Goal: Obtain resource: Obtain resource

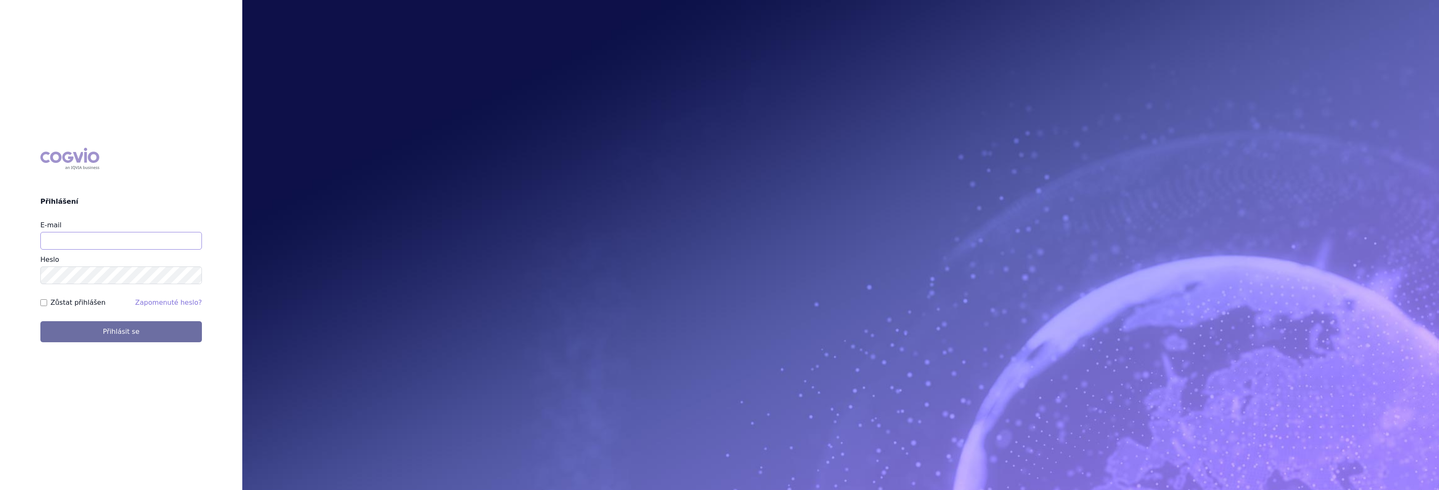
click at [125, 239] on input "E-mail" at bounding box center [121, 241] width 162 height 18
type input "gustav_sverak@accord-healthcare.com"
click at [40, 321] on button "Přihlásit se" at bounding box center [121, 331] width 162 height 21
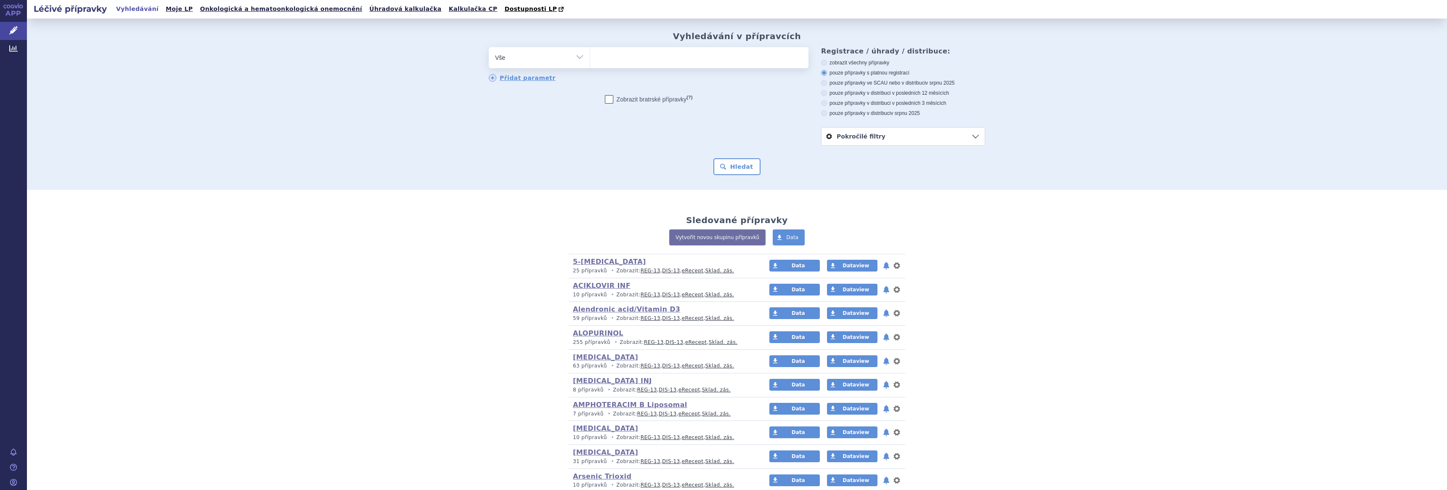
click at [560, 61] on select "Vše Přípravek/SUKL kód MAH VPOIS ATC/Aktivní látka Léková forma Síla" at bounding box center [539, 56] width 101 height 19
select select "filter-atc-group"
click at [489, 48] on select "Vše Přípravek/SUKL kód MAH VPOIS ATC/Aktivní látka Léková forma Síla" at bounding box center [539, 56] width 101 height 19
click at [642, 57] on ul at bounding box center [699, 56] width 218 height 18
click at [590, 57] on select at bounding box center [590, 57] width 0 height 21
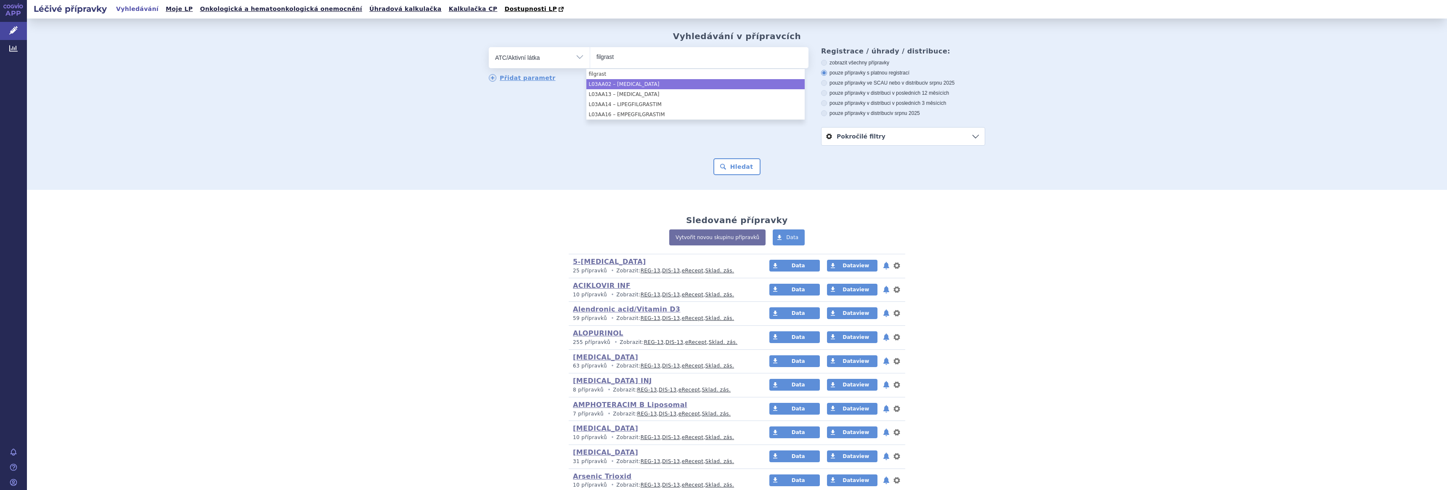
type input "filgrast"
select select "L03AA02"
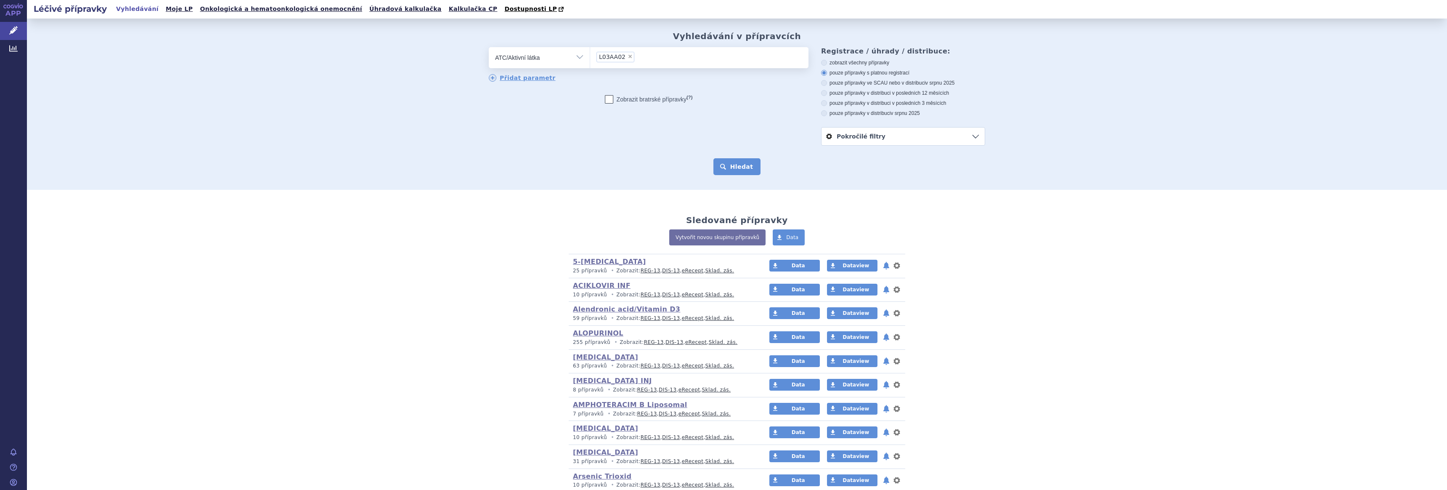
click at [730, 167] on button "Hledat" at bounding box center [737, 166] width 48 height 17
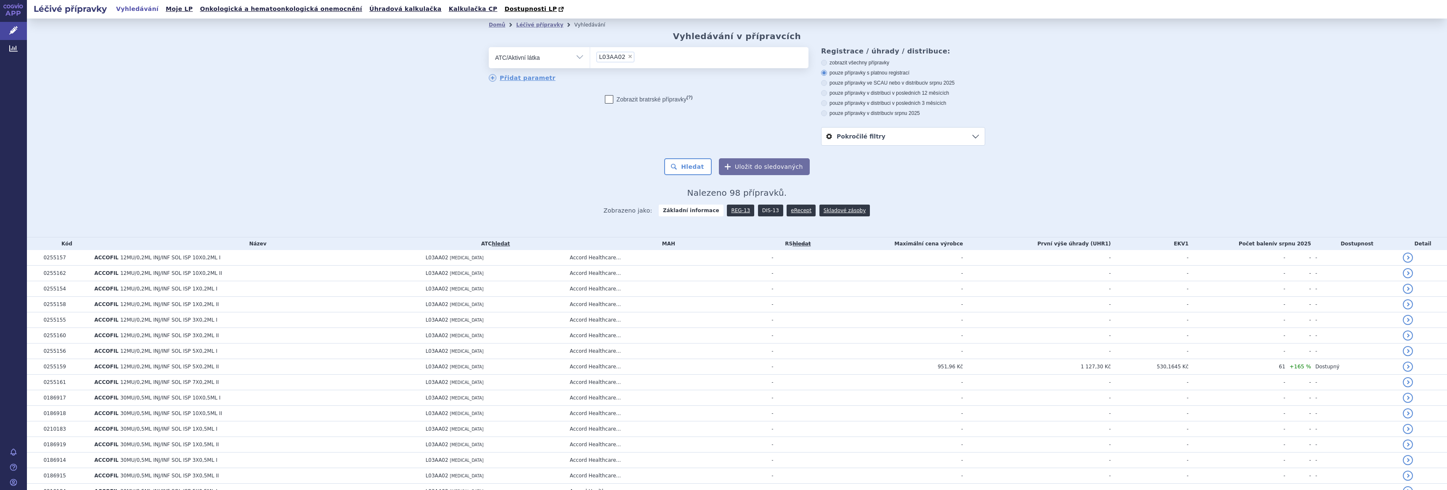
drag, startPoint x: 0, startPoint y: 0, endPoint x: 762, endPoint y: 209, distance: 790.4
click at [762, 209] on link "DIS-13" at bounding box center [770, 210] width 25 height 12
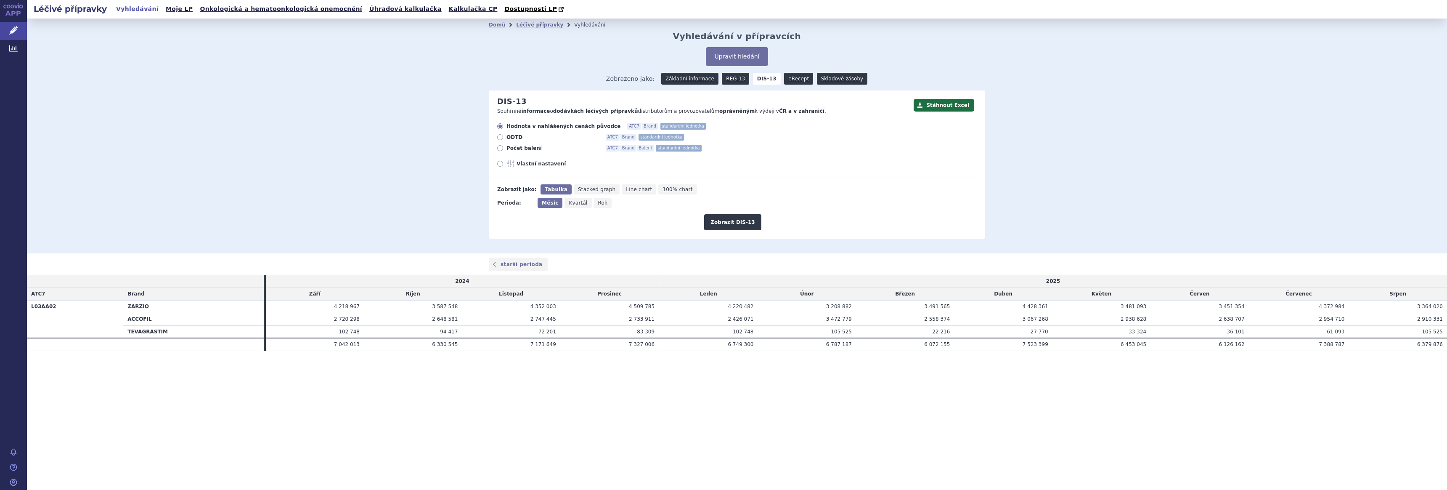
click at [513, 148] on span "Počet balení" at bounding box center [552, 148] width 93 height 7
click at [503, 148] on input "Počet balení ATC7 Brand Balení standardní jednotka" at bounding box center [500, 148] width 5 height 5
radio input "true"
click at [734, 223] on button "Zobrazit DIS-13" at bounding box center [732, 222] width 57 height 16
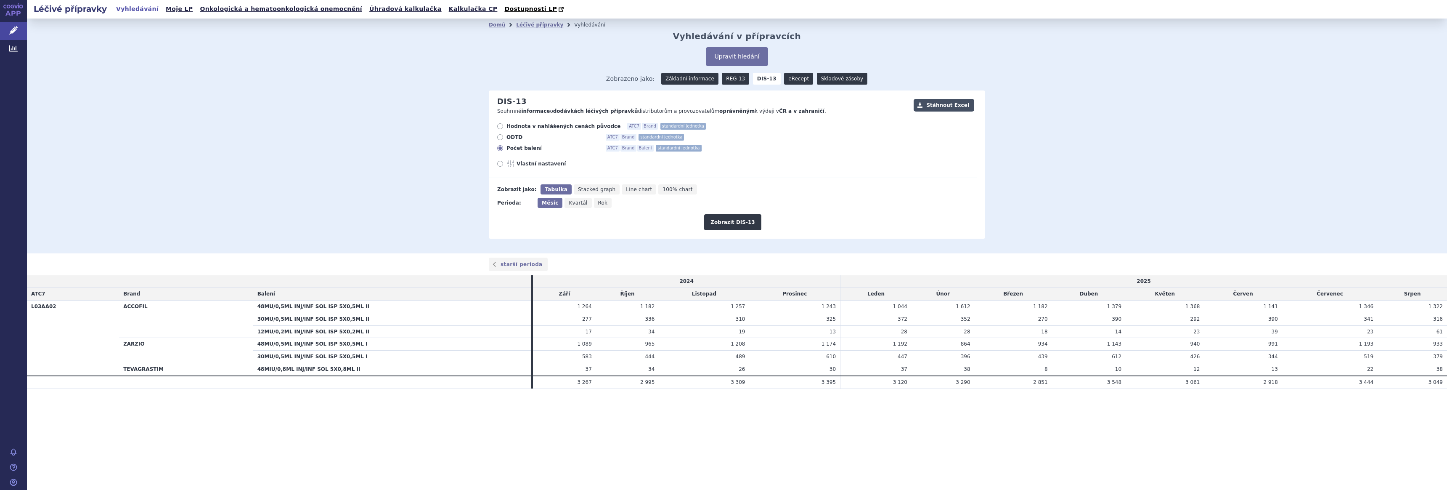
click at [942, 104] on button "Stáhnout Excel" at bounding box center [944, 105] width 61 height 13
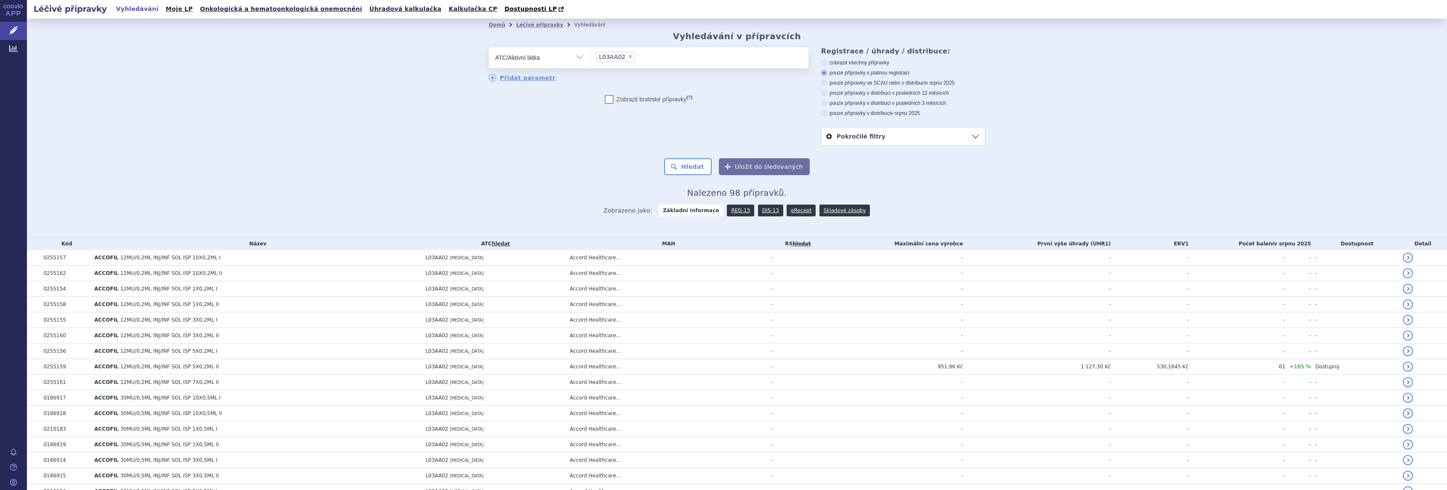
click at [628, 57] on span "×" at bounding box center [630, 56] width 5 height 5
click at [590, 57] on select "L03AA02" at bounding box center [590, 57] width 0 height 21
select select
type input "relug"
select select "L02BX04"
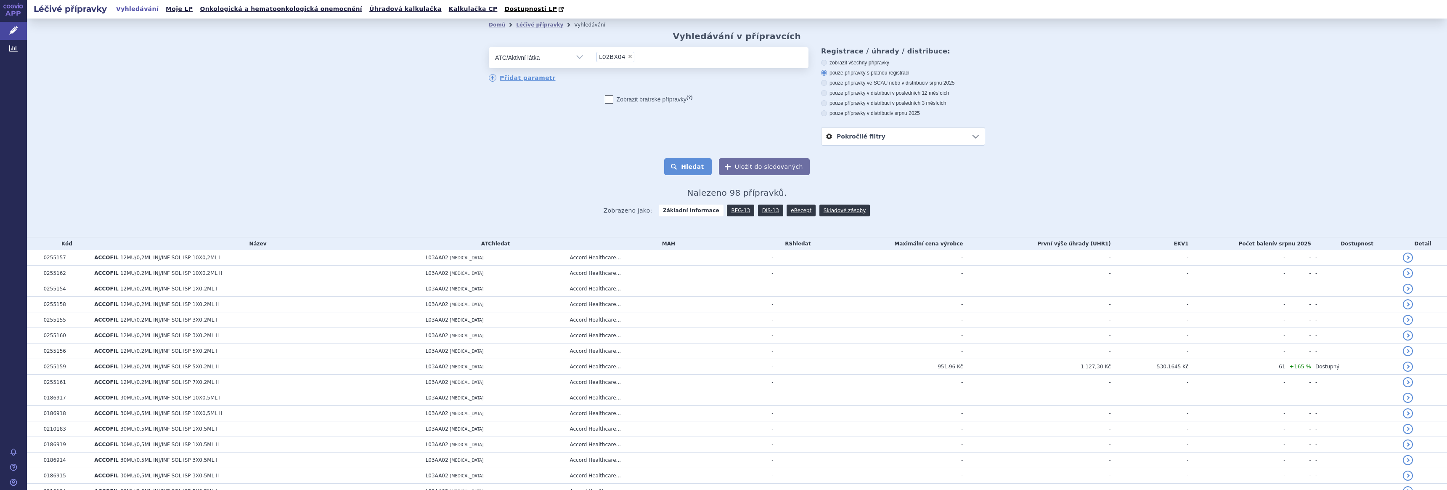
click at [688, 166] on button "Hledat" at bounding box center [688, 166] width 48 height 17
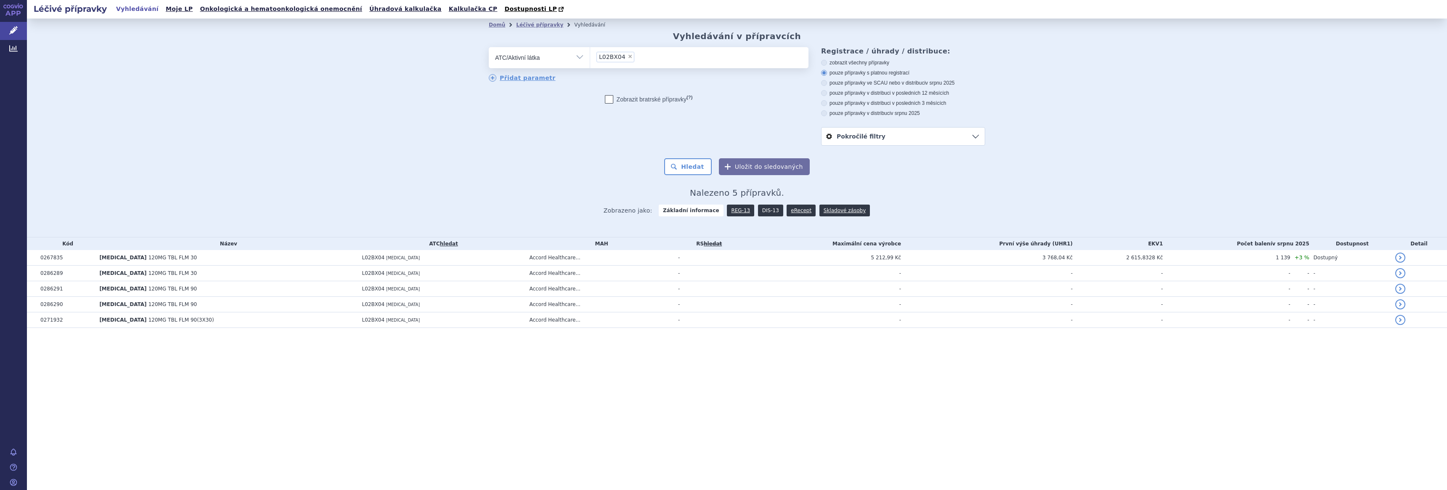
click at [761, 211] on link "DIS-13" at bounding box center [770, 210] width 25 height 12
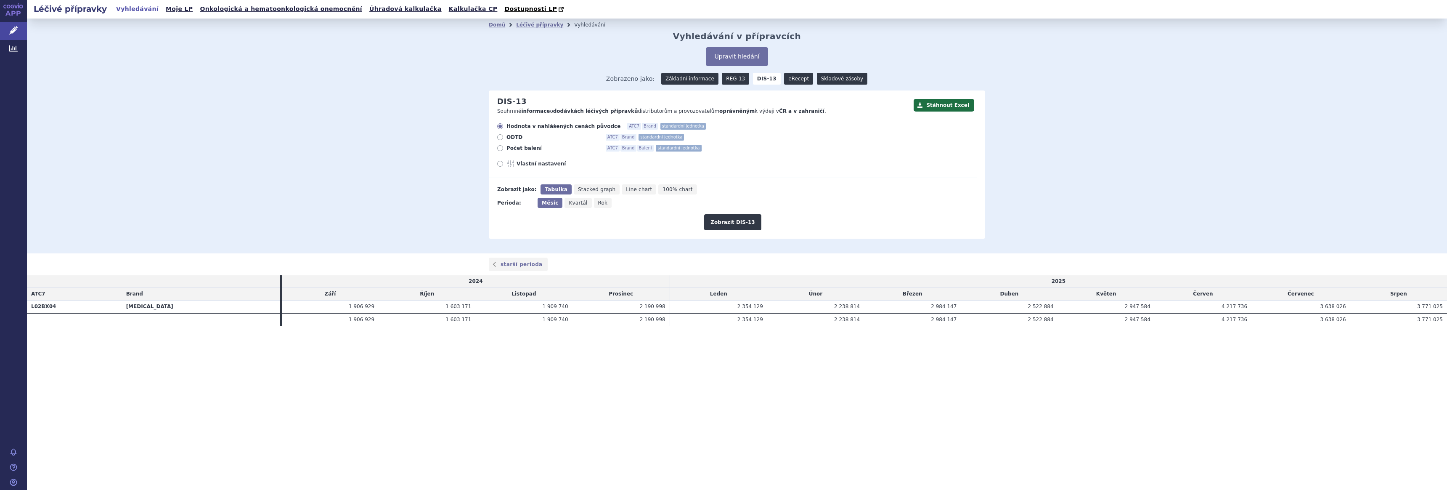
click at [526, 147] on span "Počet balení" at bounding box center [552, 148] width 93 height 7
click at [503, 147] on input "Počet balení ATC7 Brand Balení standardní jednotka" at bounding box center [500, 148] width 5 height 5
radio input "true"
click at [726, 221] on button "Zobrazit DIS-13" at bounding box center [732, 222] width 57 height 16
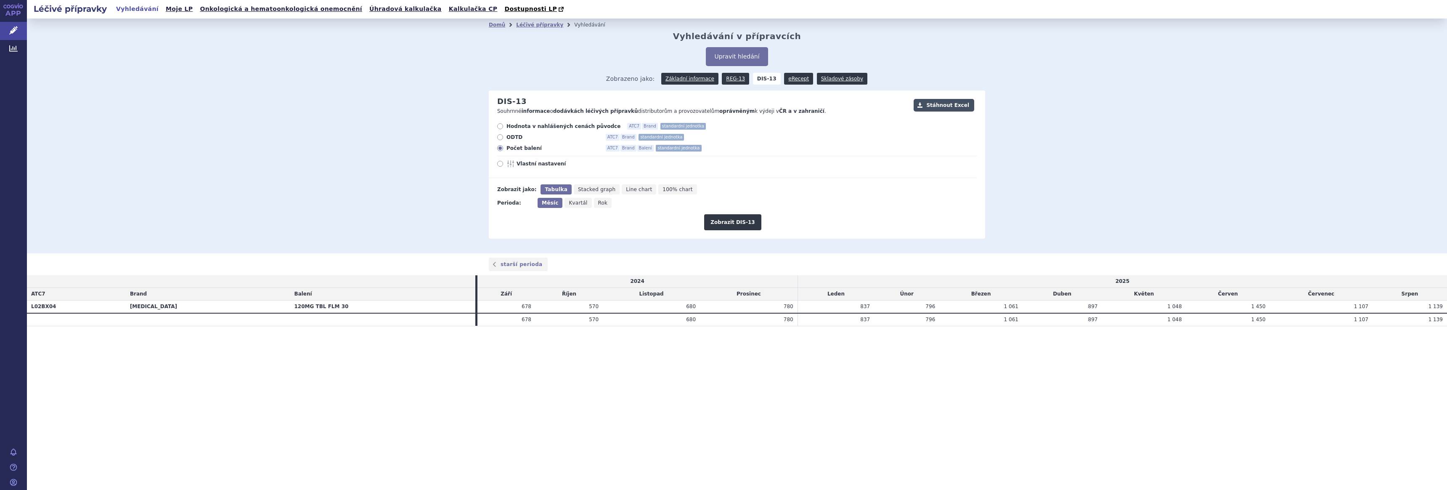
click at [949, 103] on button "Stáhnout Excel" at bounding box center [944, 105] width 61 height 13
